Goal: Communication & Community: Participate in discussion

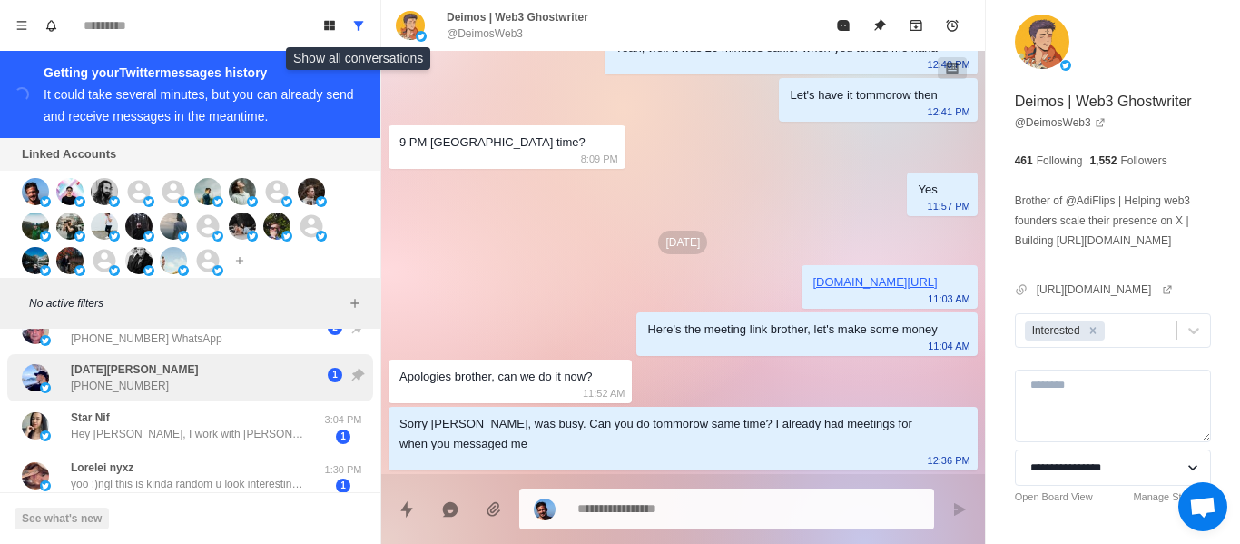
scroll to position [182, 0]
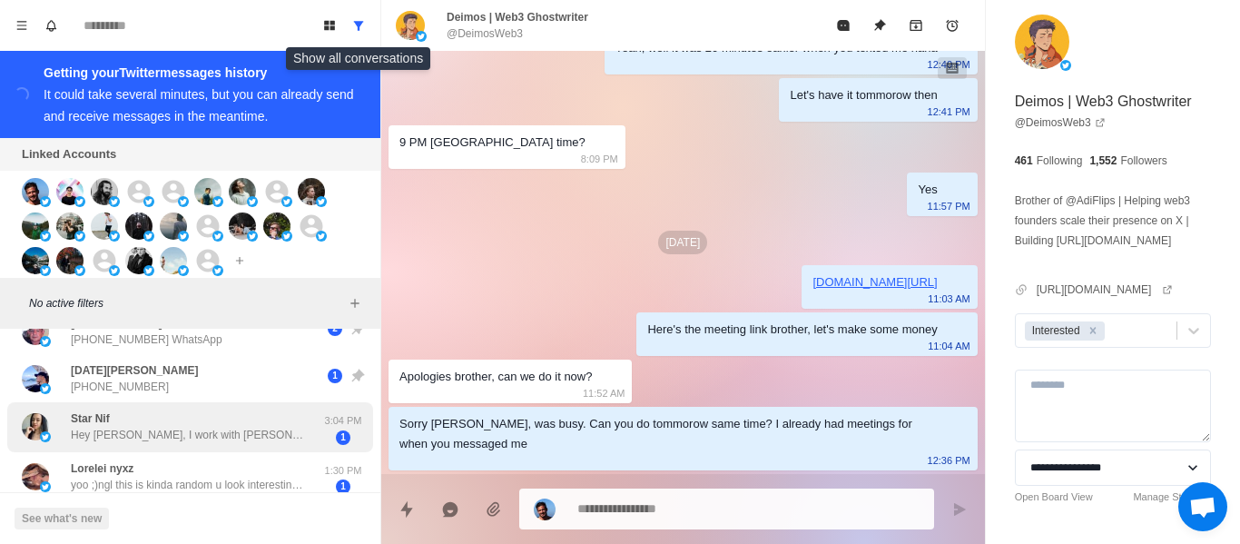
drag, startPoint x: 168, startPoint y: 390, endPoint x: 183, endPoint y: 452, distance: 63.7
click at [164, 391] on div "[DATE][PERSON_NAME] [PHONE_NUMBER]" at bounding box center [171, 378] width 299 height 33
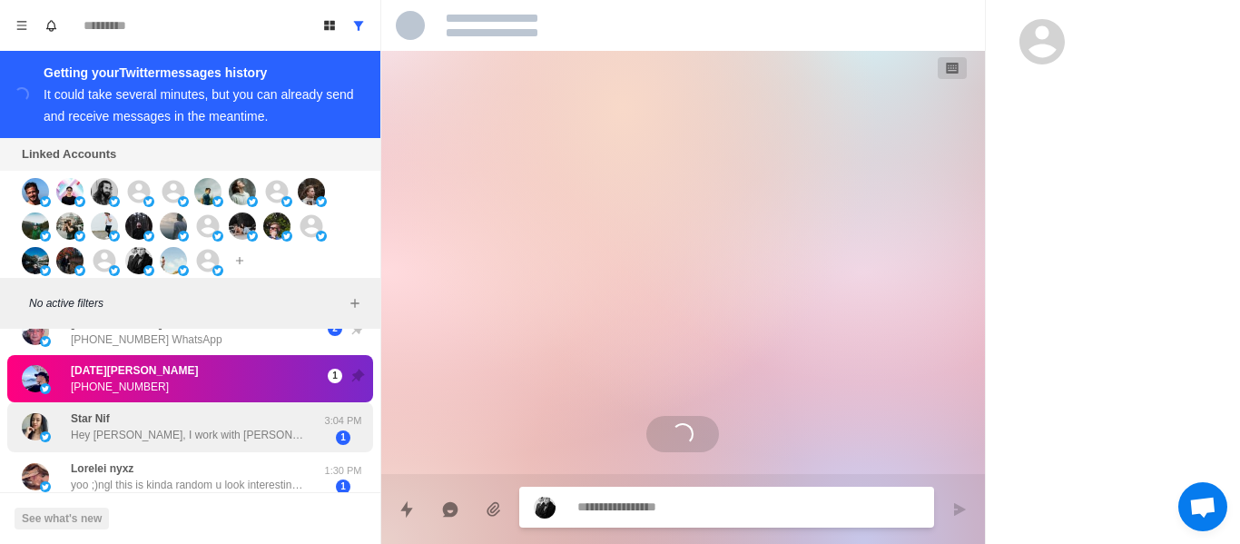
scroll to position [0, 0]
click at [215, 420] on div "Star Nif Hey [PERSON_NAME], I work with [PERSON_NAME] and we’re running a speci…" at bounding box center [189, 426] width 236 height 33
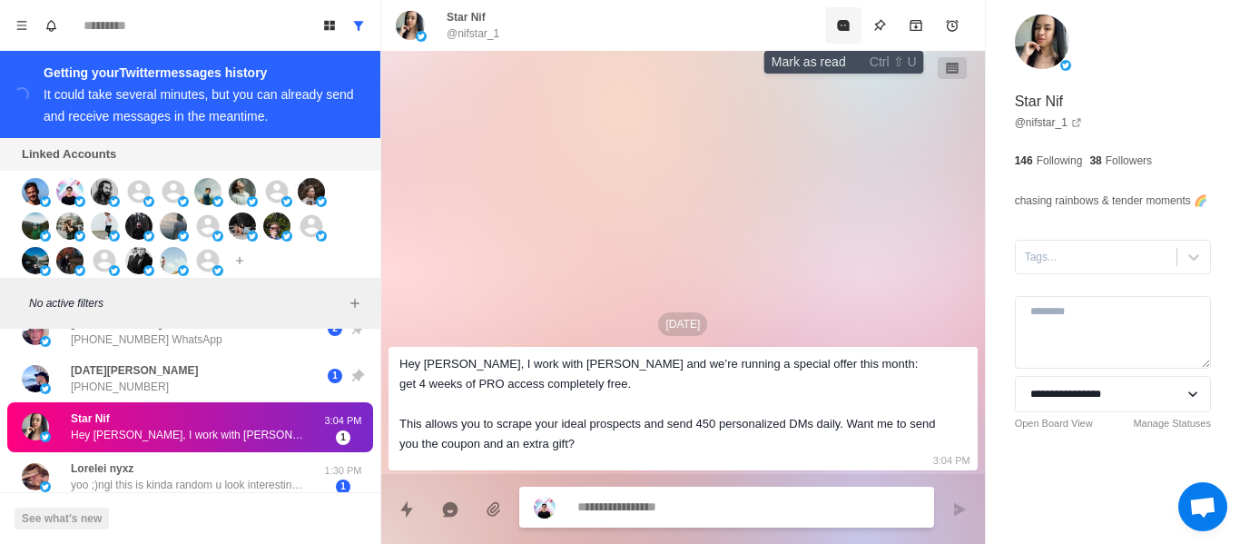
click at [844, 25] on icon "Mark as read" at bounding box center [843, 25] width 12 height 11
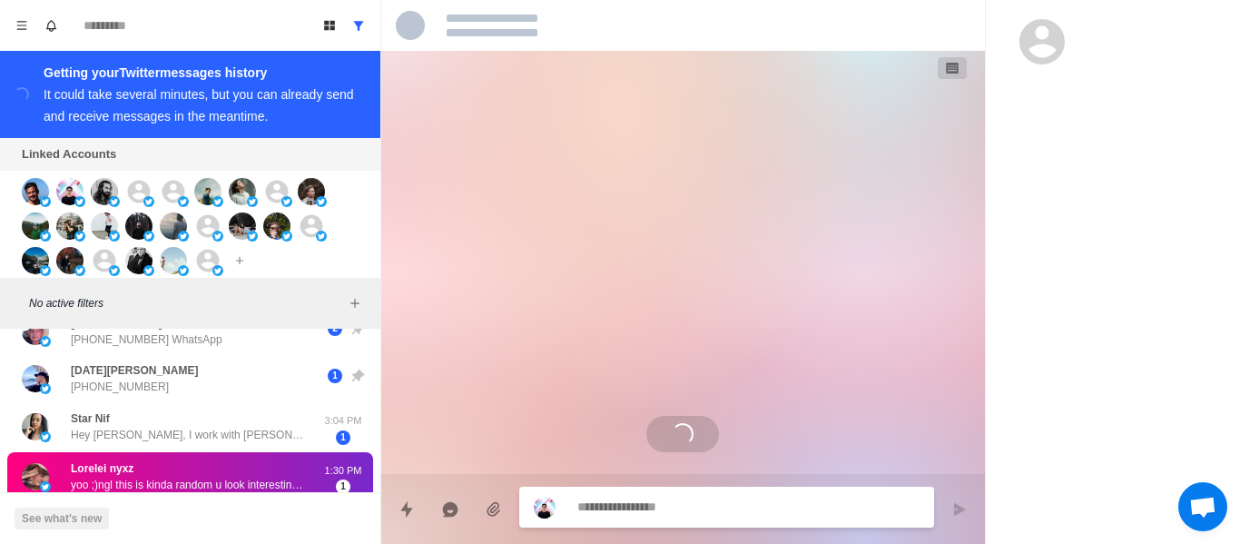
click at [844, 25] on div at bounding box center [683, 25] width 604 height 51
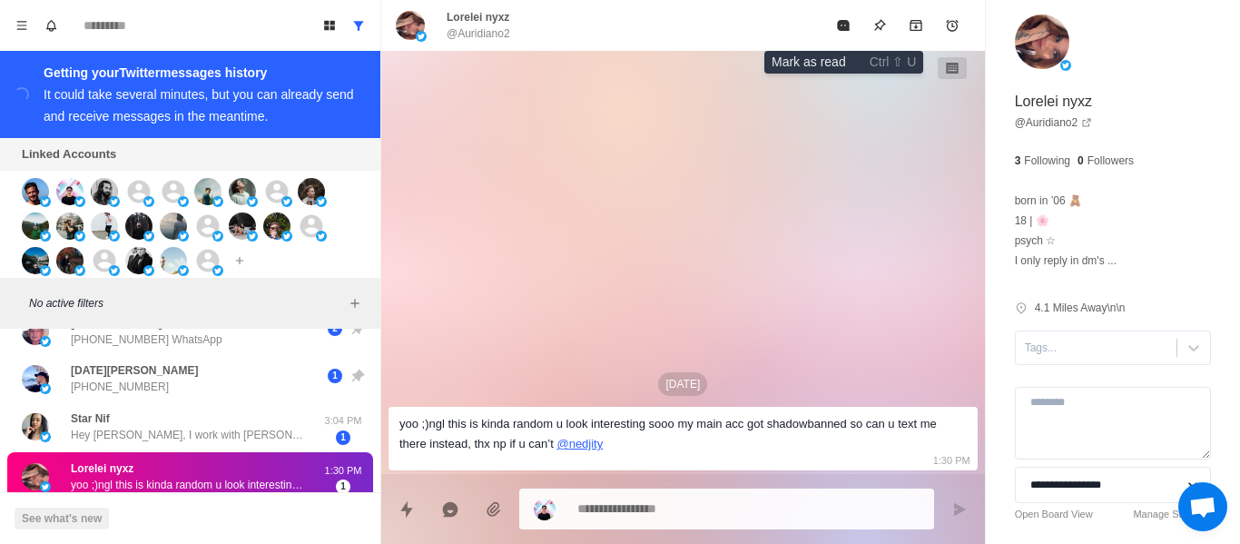
click at [844, 25] on icon "Mark as read" at bounding box center [843, 25] width 12 height 11
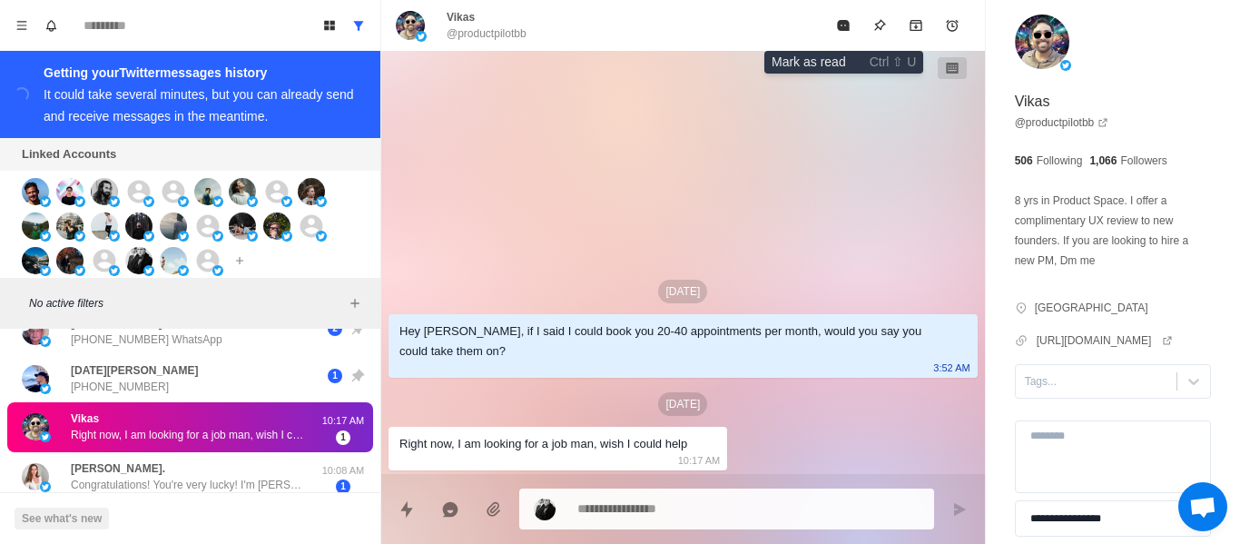
click at [844, 24] on icon "Mark as read" at bounding box center [843, 25] width 12 height 11
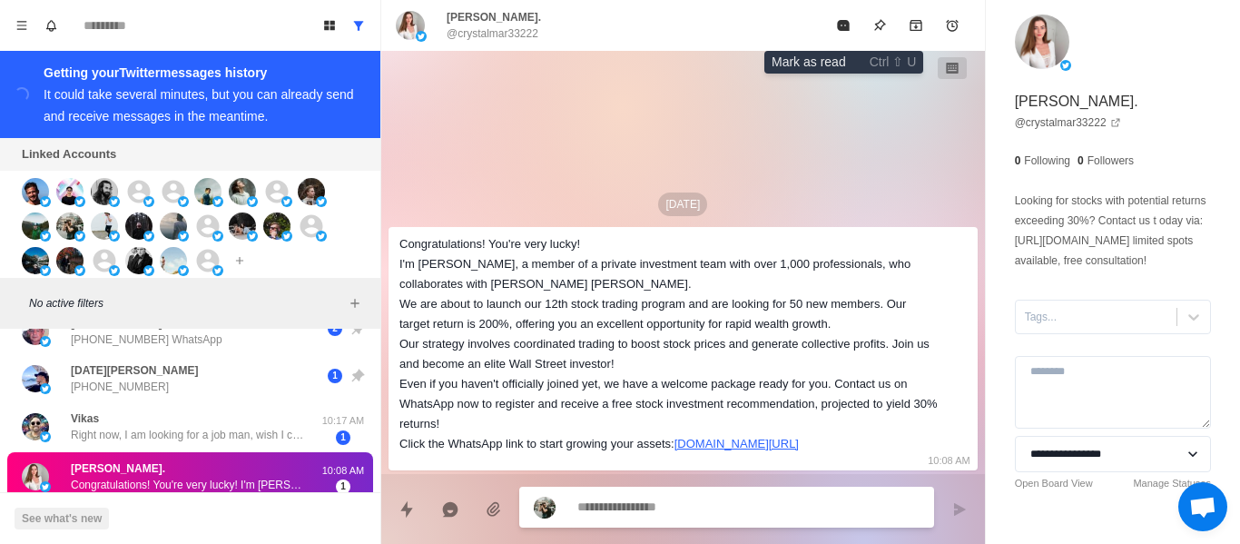
click at [844, 24] on icon "Mark as read" at bounding box center [843, 25] width 12 height 11
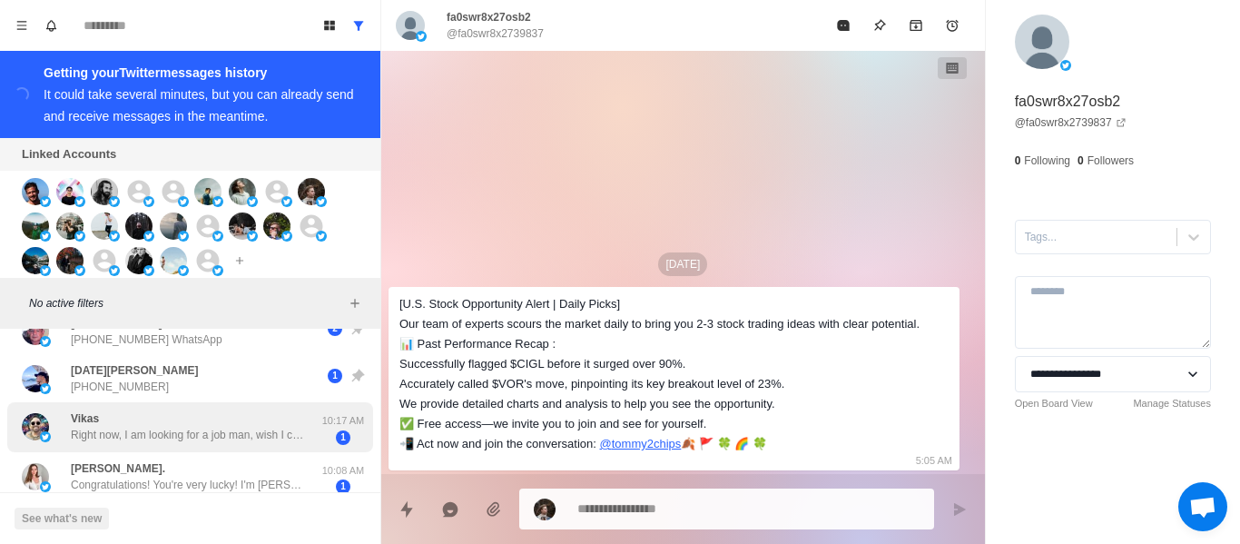
click at [151, 452] on div "Vikas Right now, I am looking for a job man, wish I could help 10:17 AM 1" at bounding box center [190, 427] width 366 height 50
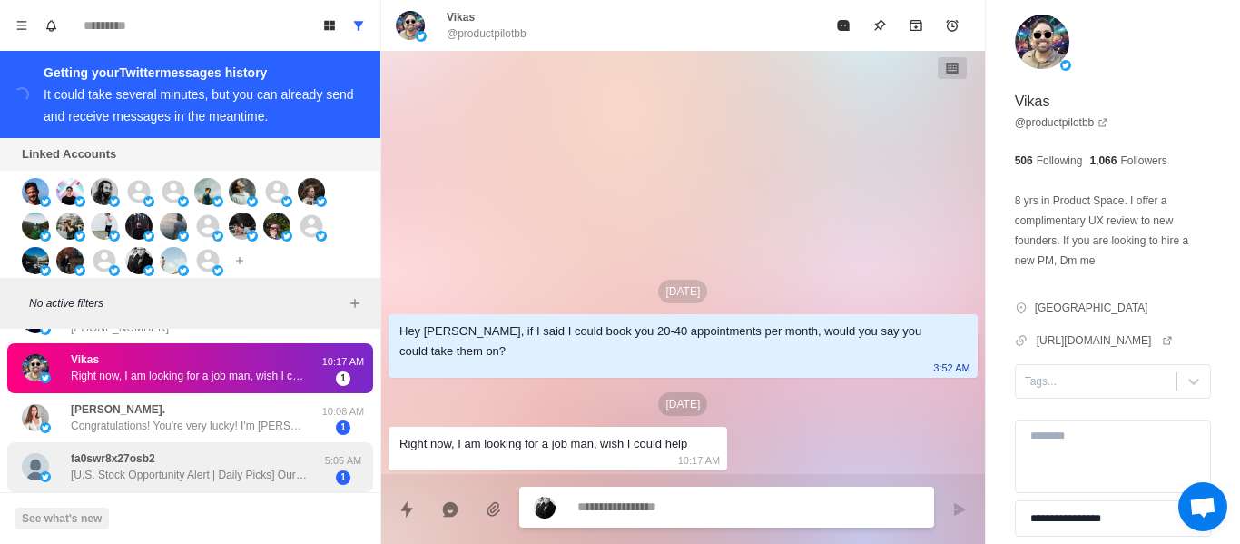
scroll to position [272, 0]
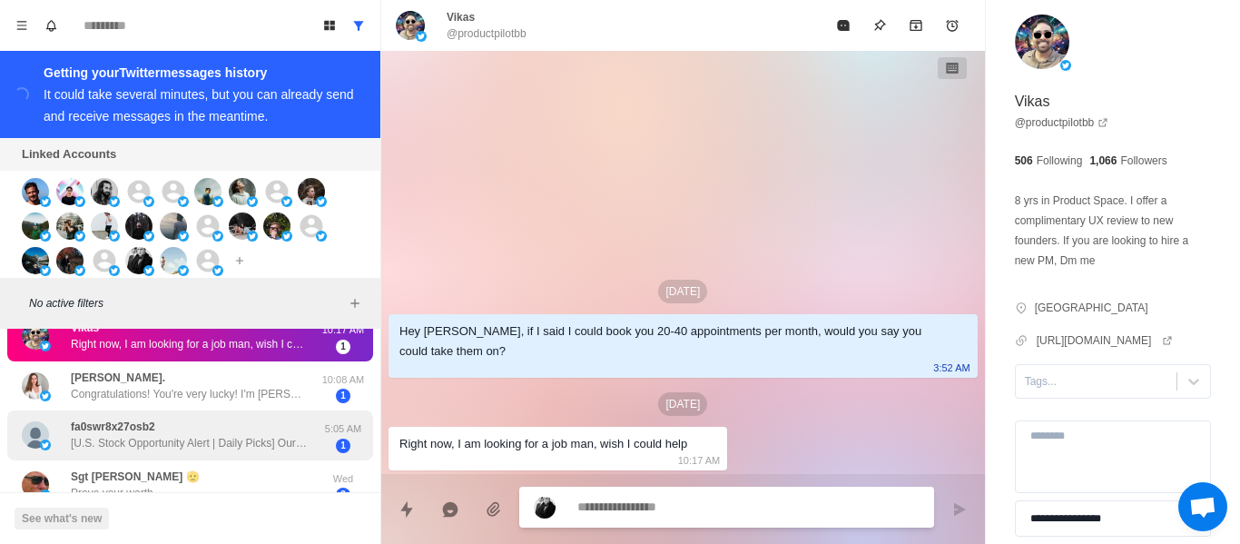
click at [146, 433] on p "fa0swr8x27osb2" at bounding box center [113, 427] width 84 height 16
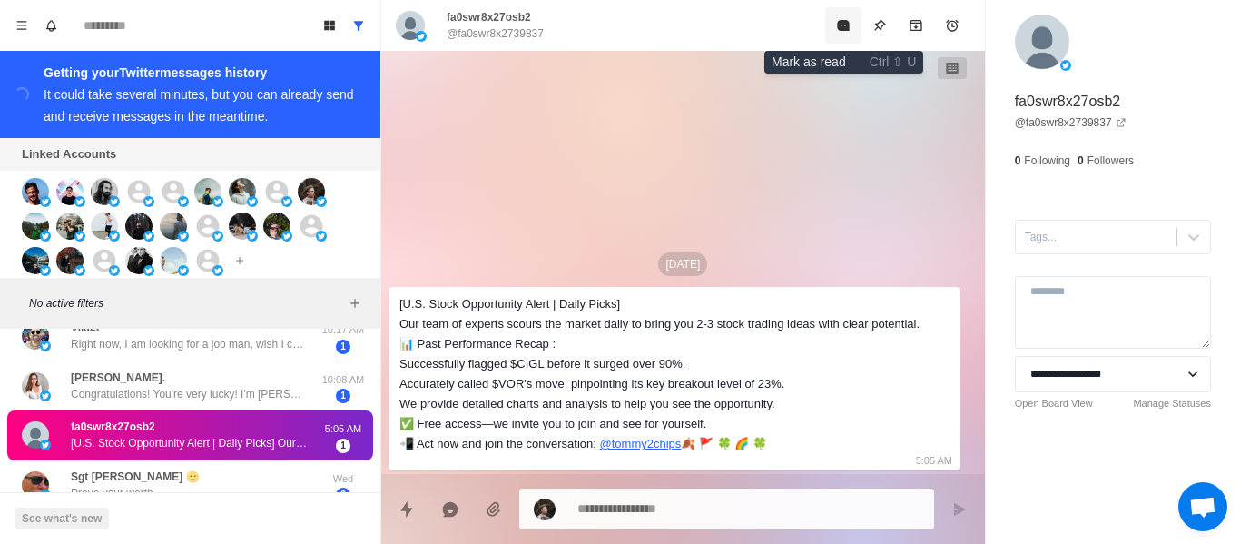
click at [839, 25] on icon "Mark as read" at bounding box center [843, 25] width 12 height 11
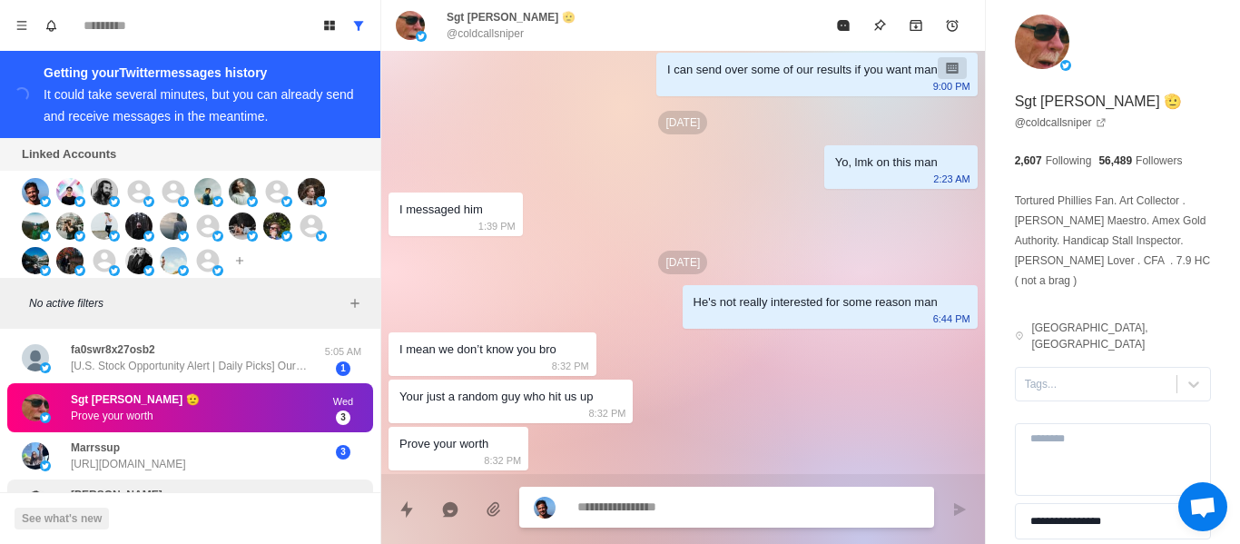
scroll to position [454, 0]
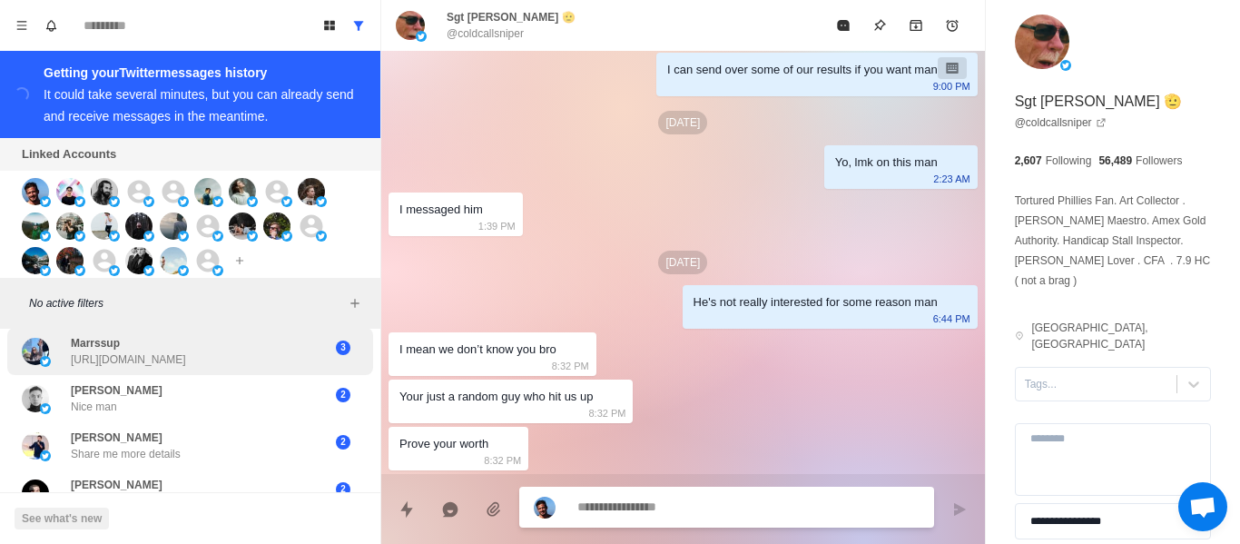
click at [186, 368] on p "[URL][DOMAIN_NAME]" at bounding box center [128, 359] width 115 height 16
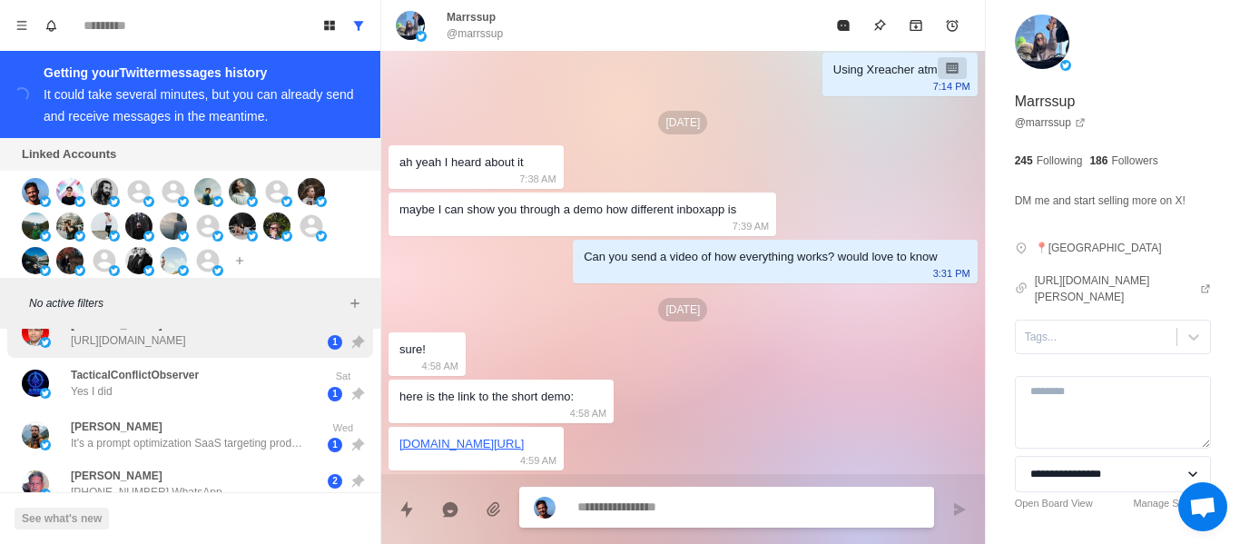
scroll to position [0, 0]
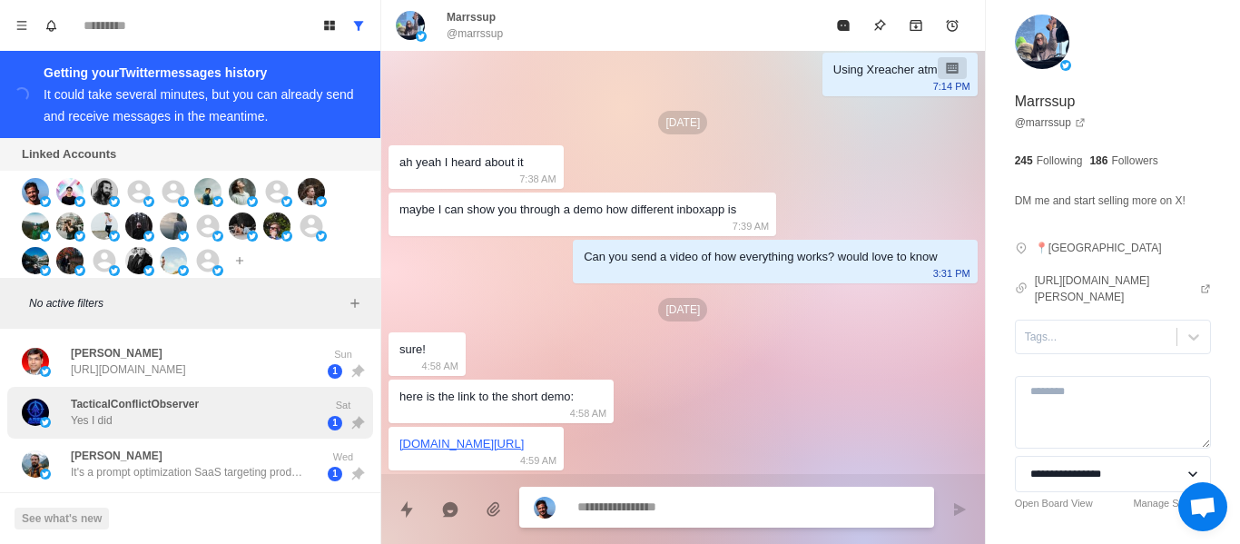
click at [245, 368] on div "[PERSON_NAME] [URL][DOMAIN_NAME]" at bounding box center [171, 361] width 299 height 37
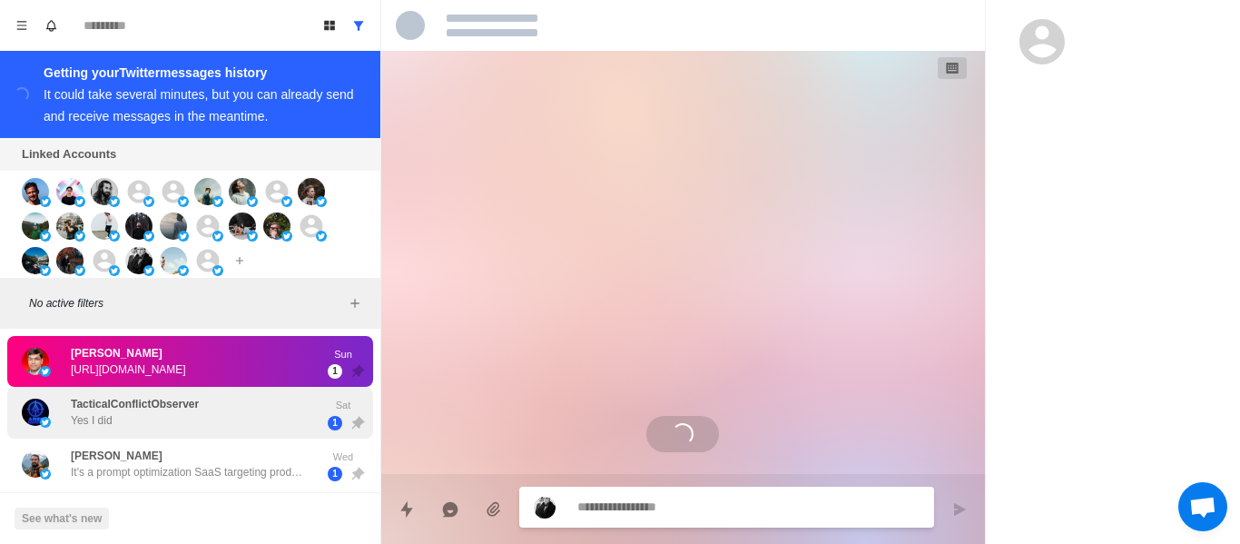
drag, startPoint x: 237, startPoint y: 411, endPoint x: 237, endPoint y: 424, distance: 12.7
click at [236, 411] on div "TacticalConflictObserver Yes I did" at bounding box center [171, 412] width 299 height 37
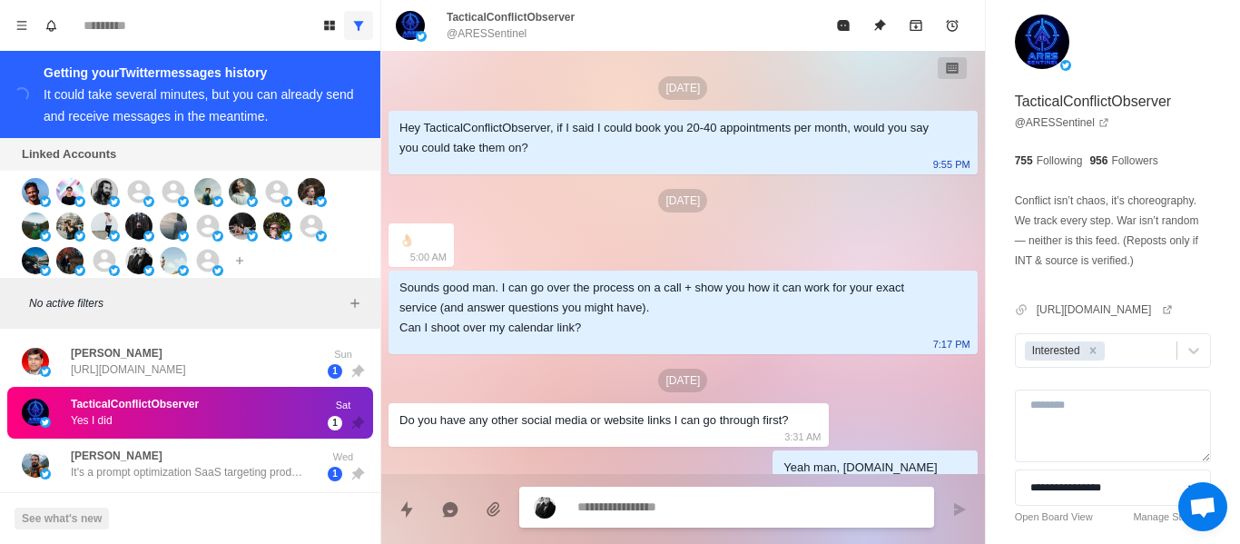
scroll to position [1186, 0]
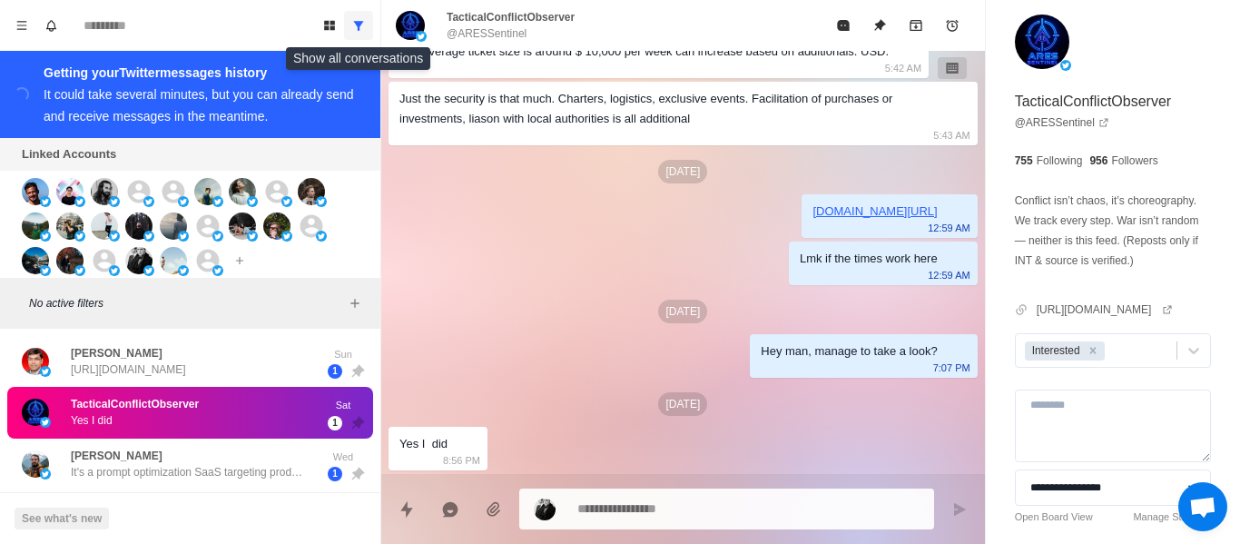
click at [351, 22] on button "Show all conversations" at bounding box center [358, 25] width 29 height 29
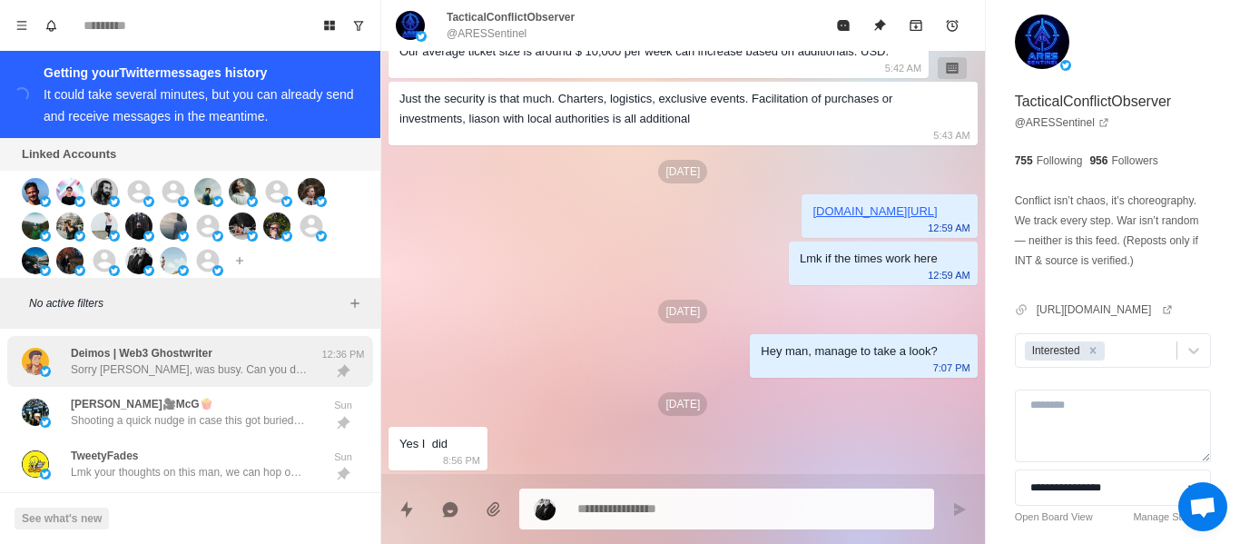
click at [165, 361] on p "Deimos | Web3 Ghostwriter" at bounding box center [142, 353] width 142 height 16
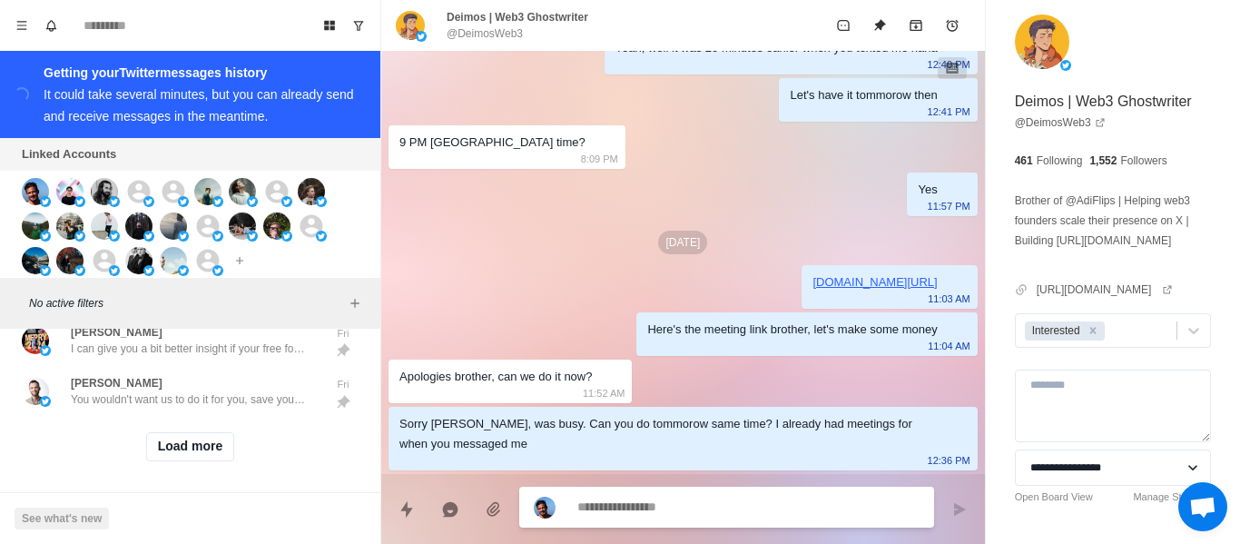
scroll to position [963, 0]
click at [178, 414] on div "Load more" at bounding box center [190, 443] width 366 height 58
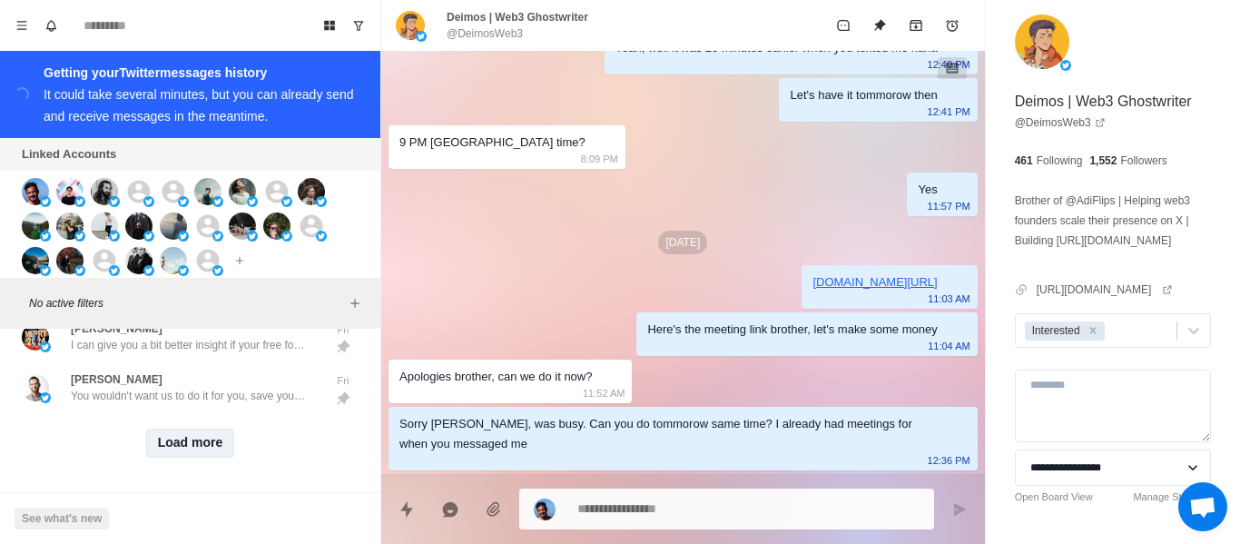
click at [176, 441] on button "Load more" at bounding box center [190, 443] width 89 height 29
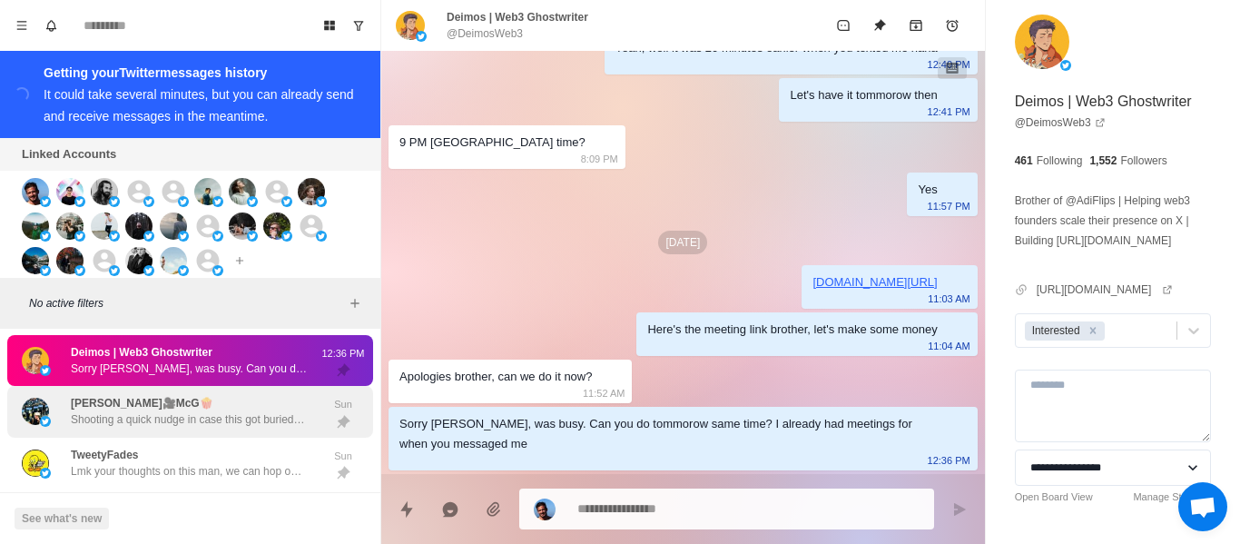
scroll to position [0, 0]
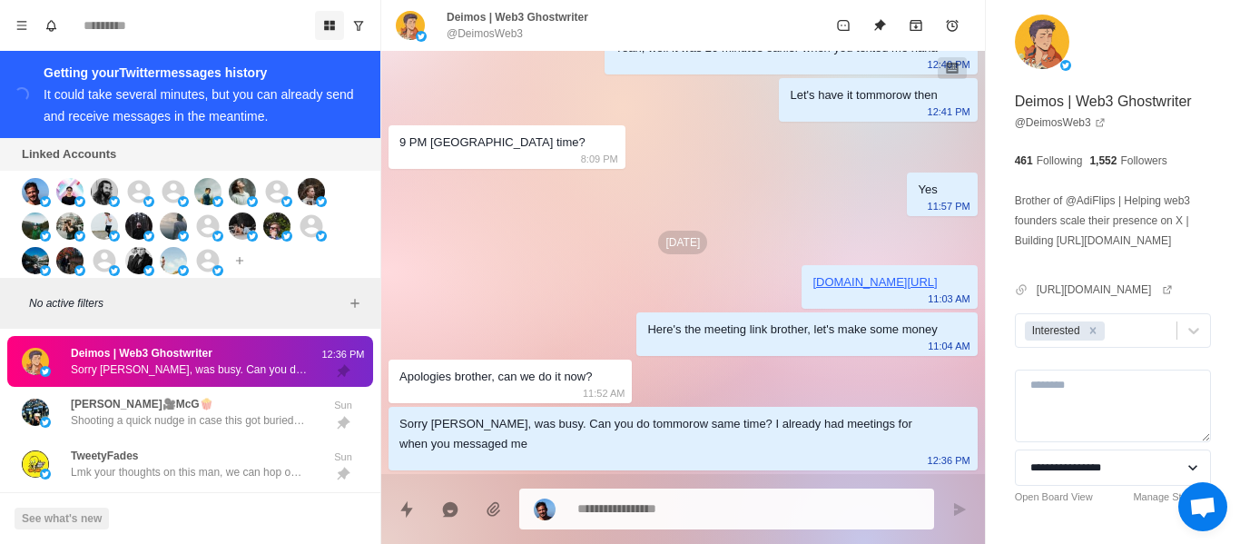
type textarea "*"
